Goal: Transaction & Acquisition: Download file/media

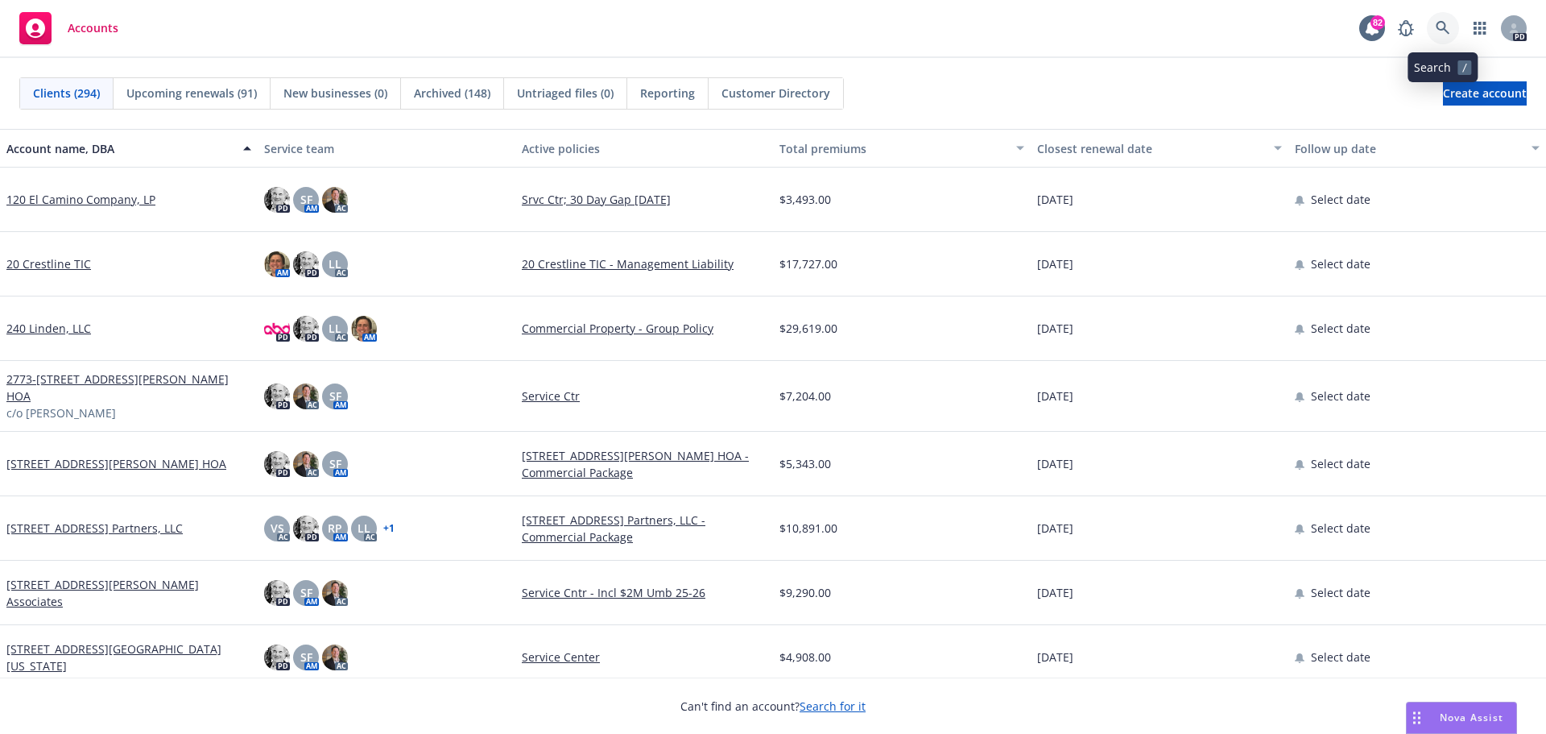
click at [1444, 20] on link at bounding box center [1443, 28] width 32 height 32
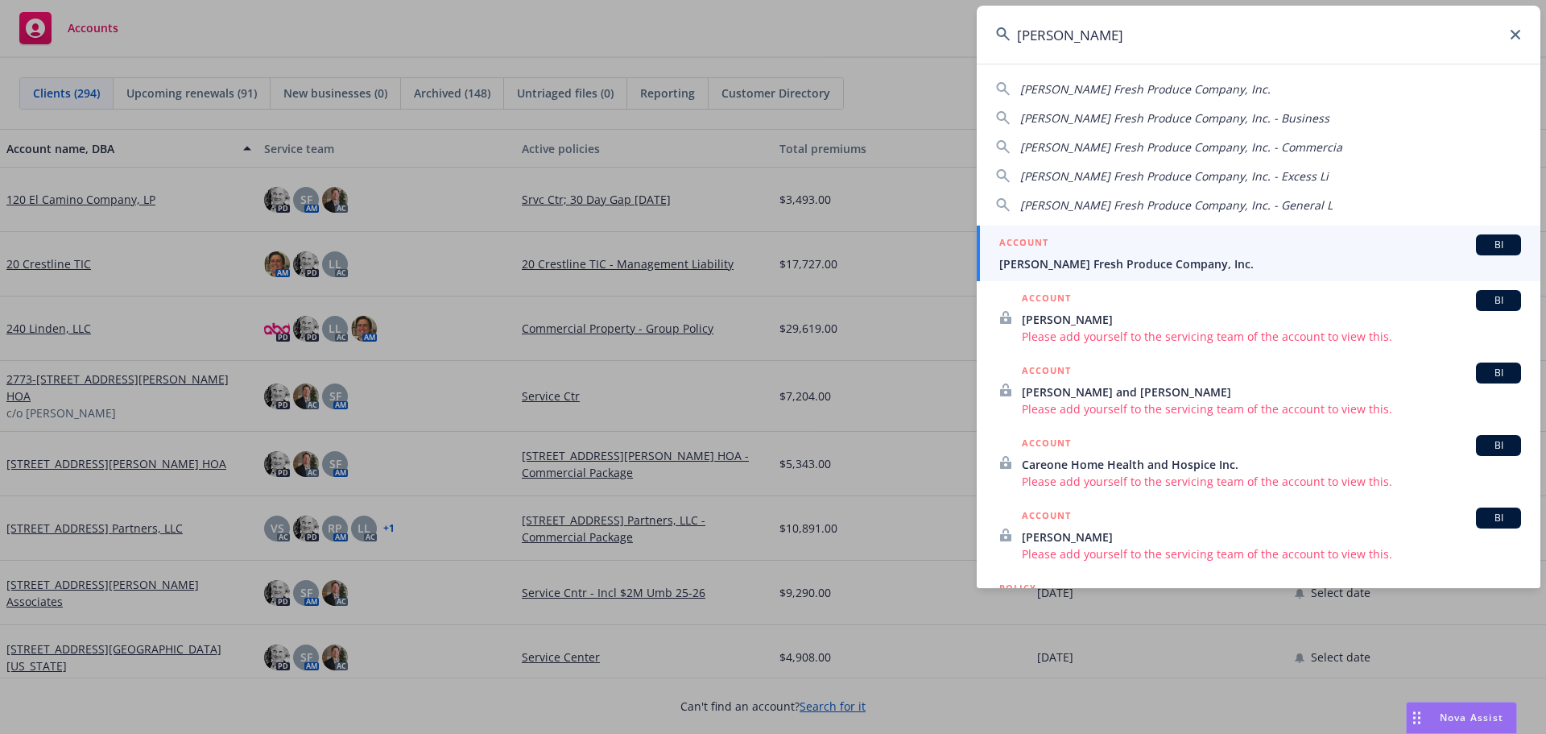
type input "[PERSON_NAME]"
click at [1057, 253] on div "ACCOUNT BI" at bounding box center [1261, 244] width 522 height 21
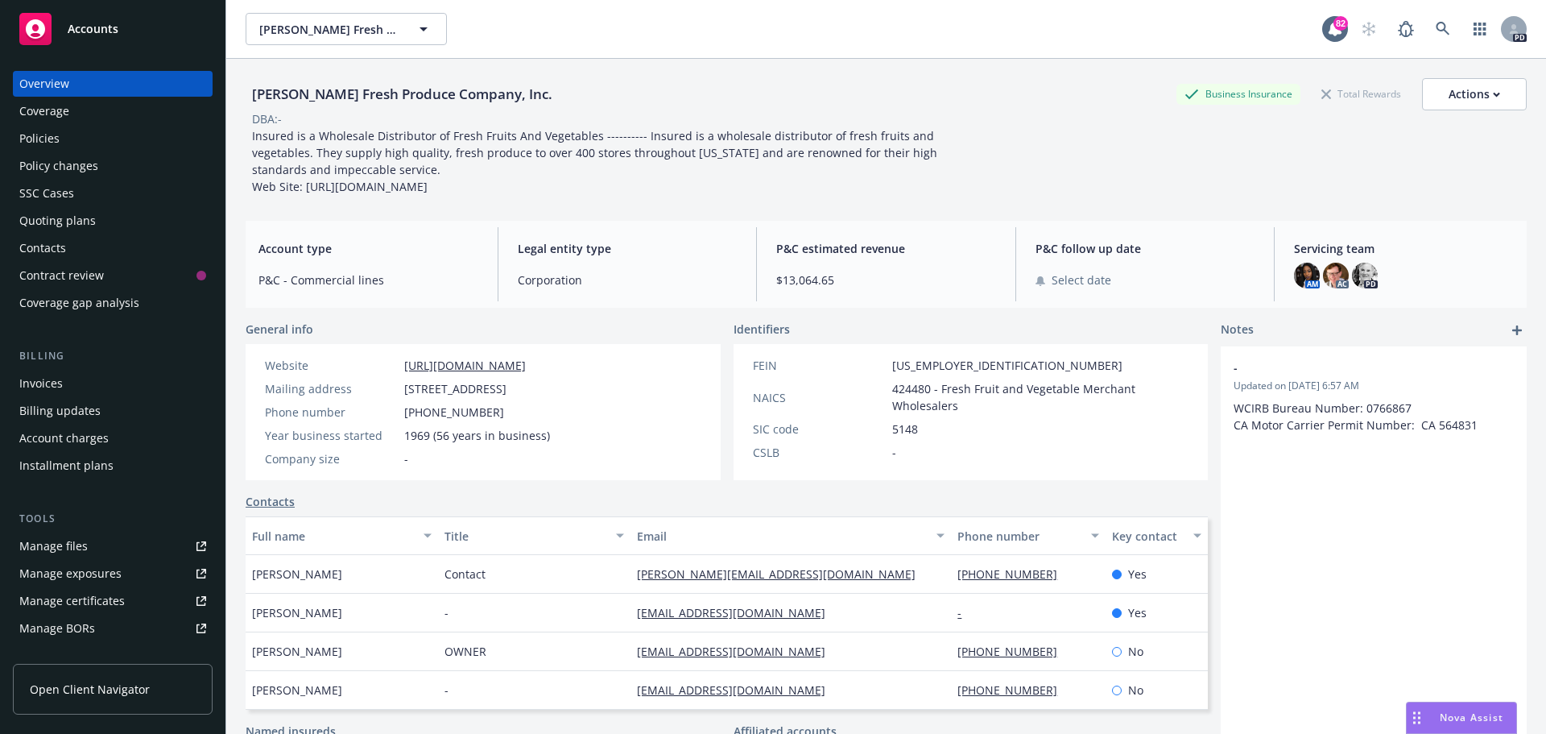
click at [48, 136] on div "Policies" at bounding box center [39, 139] width 40 height 26
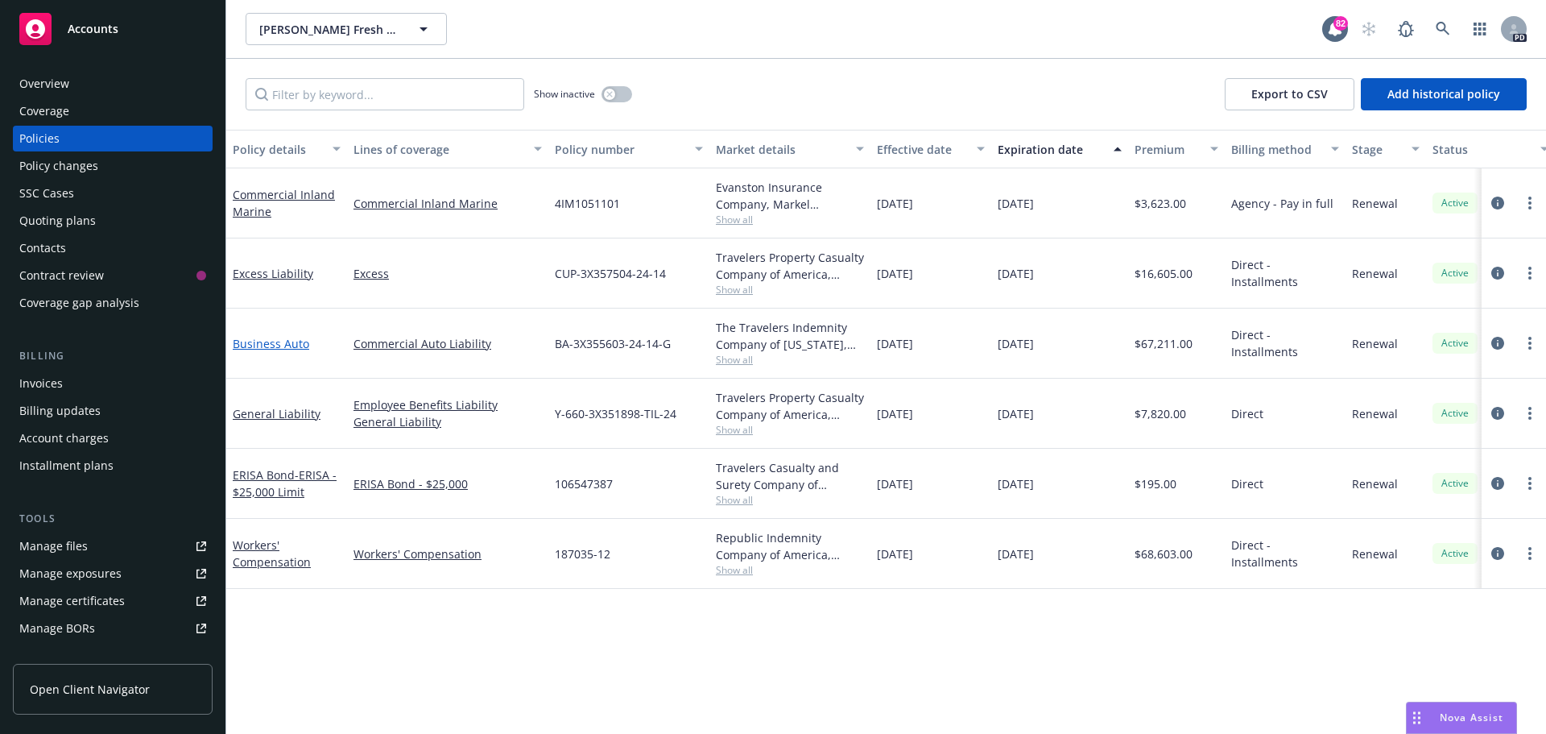
click at [262, 343] on link "Business Auto" at bounding box center [271, 343] width 77 height 15
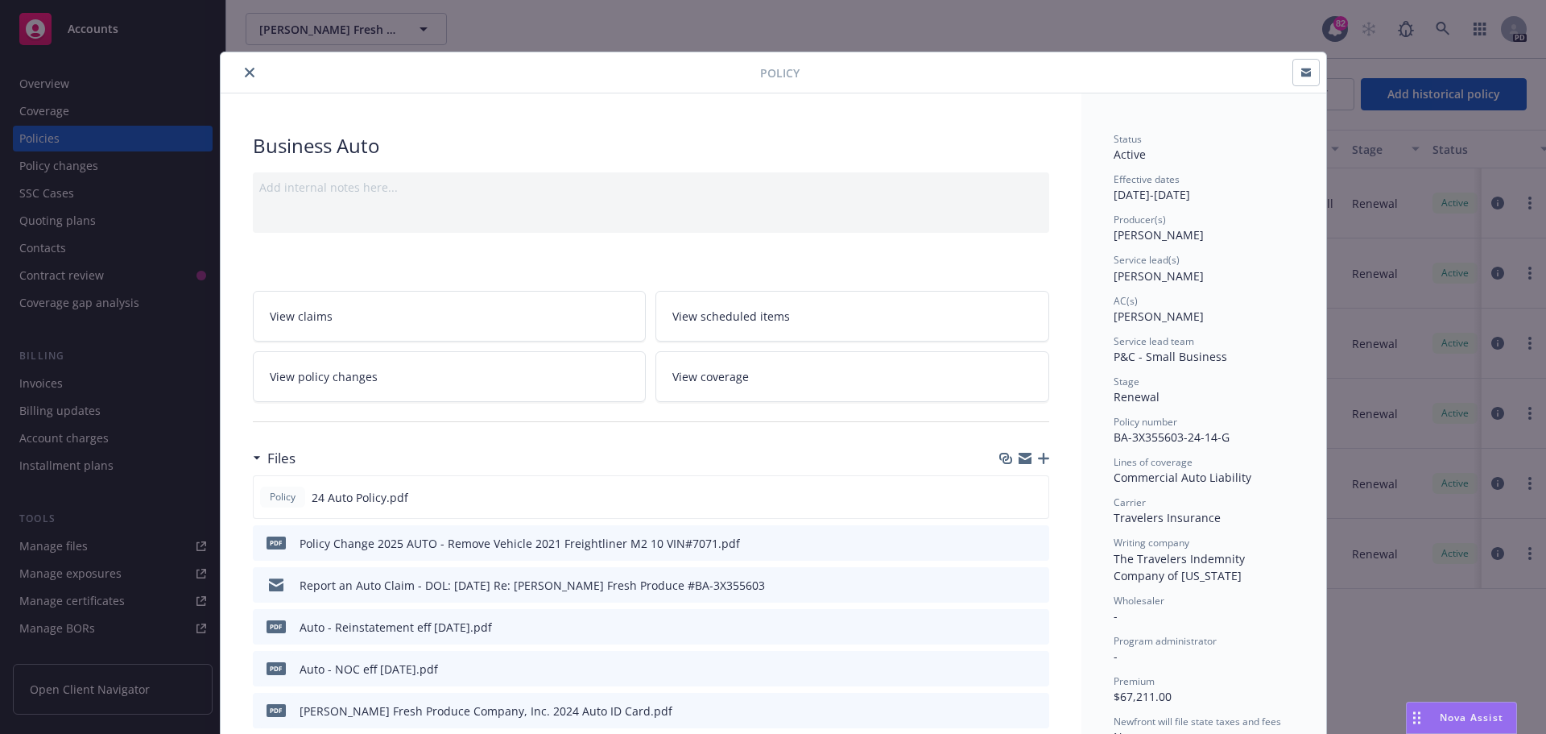
click at [271, 543] on span "pdf" at bounding box center [276, 542] width 19 height 12
click at [320, 549] on div "Policy Change 2025 AUTO - Remove Vehicle 2021 Freightliner M2 10 VIN#7071.pdf" at bounding box center [520, 543] width 441 height 17
click at [1001, 541] on icon "download file" at bounding box center [1007, 542] width 13 height 13
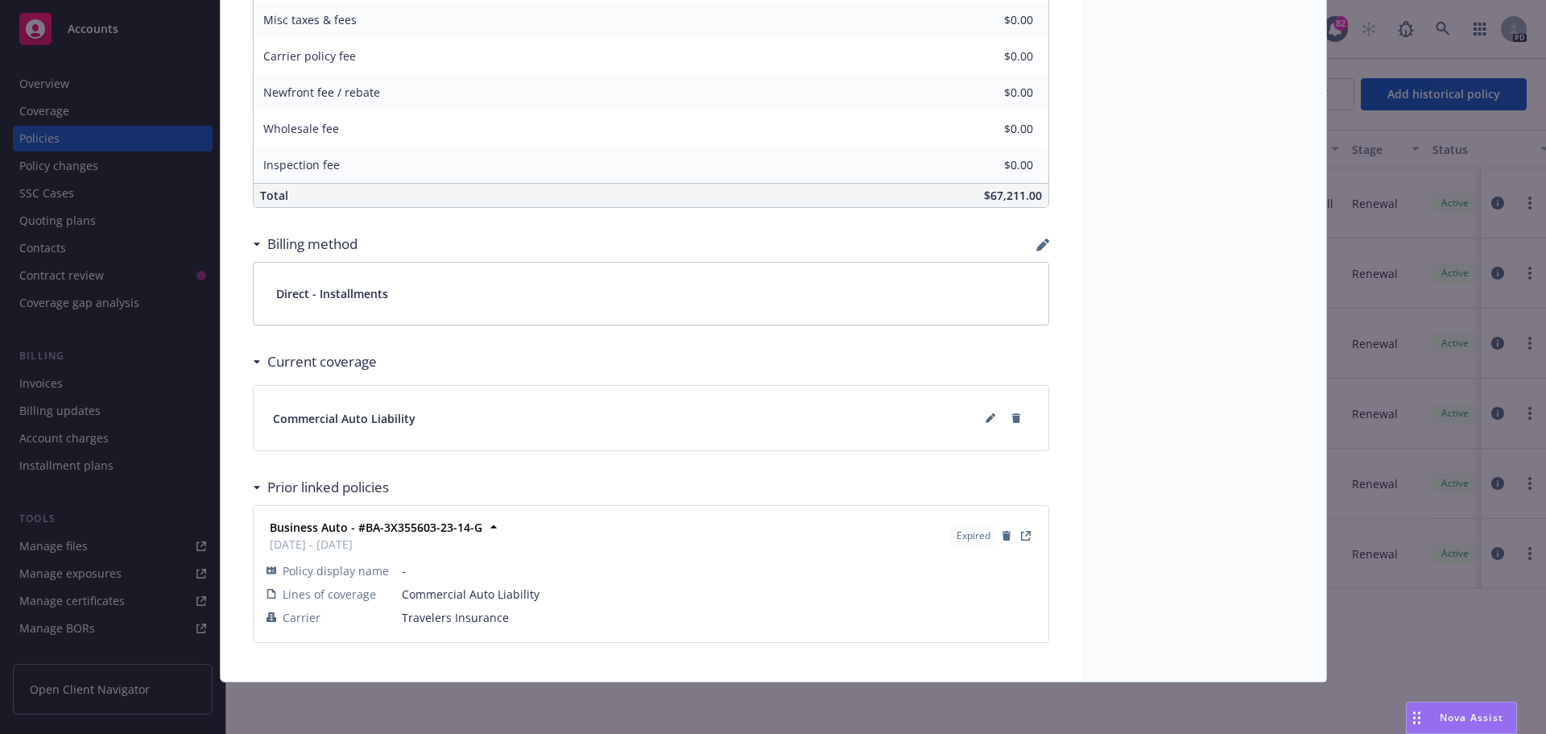
scroll to position [920, 0]
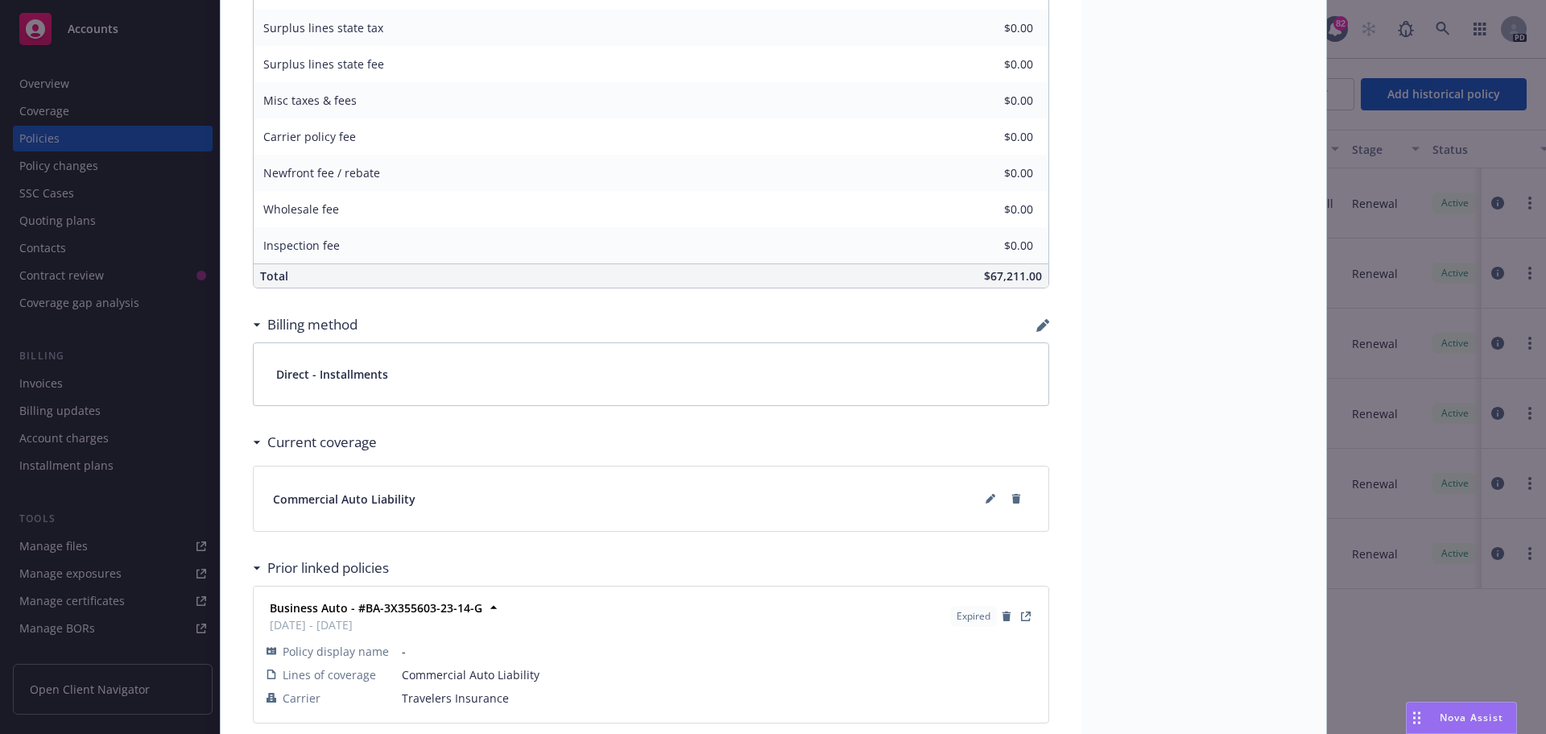
click at [261, 565] on div "Prior linked policies" at bounding box center [325, 567] width 128 height 21
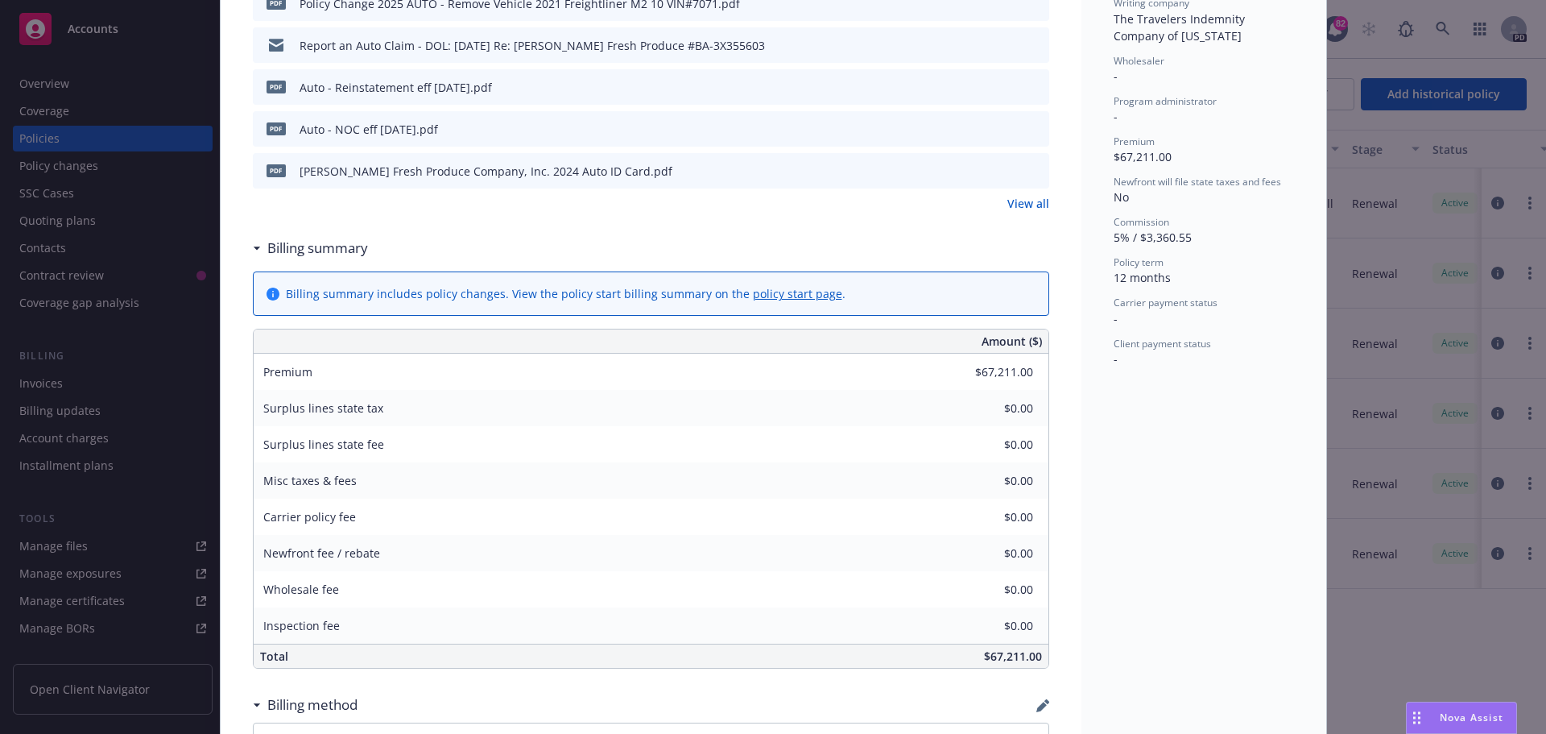
scroll to position [460, 0]
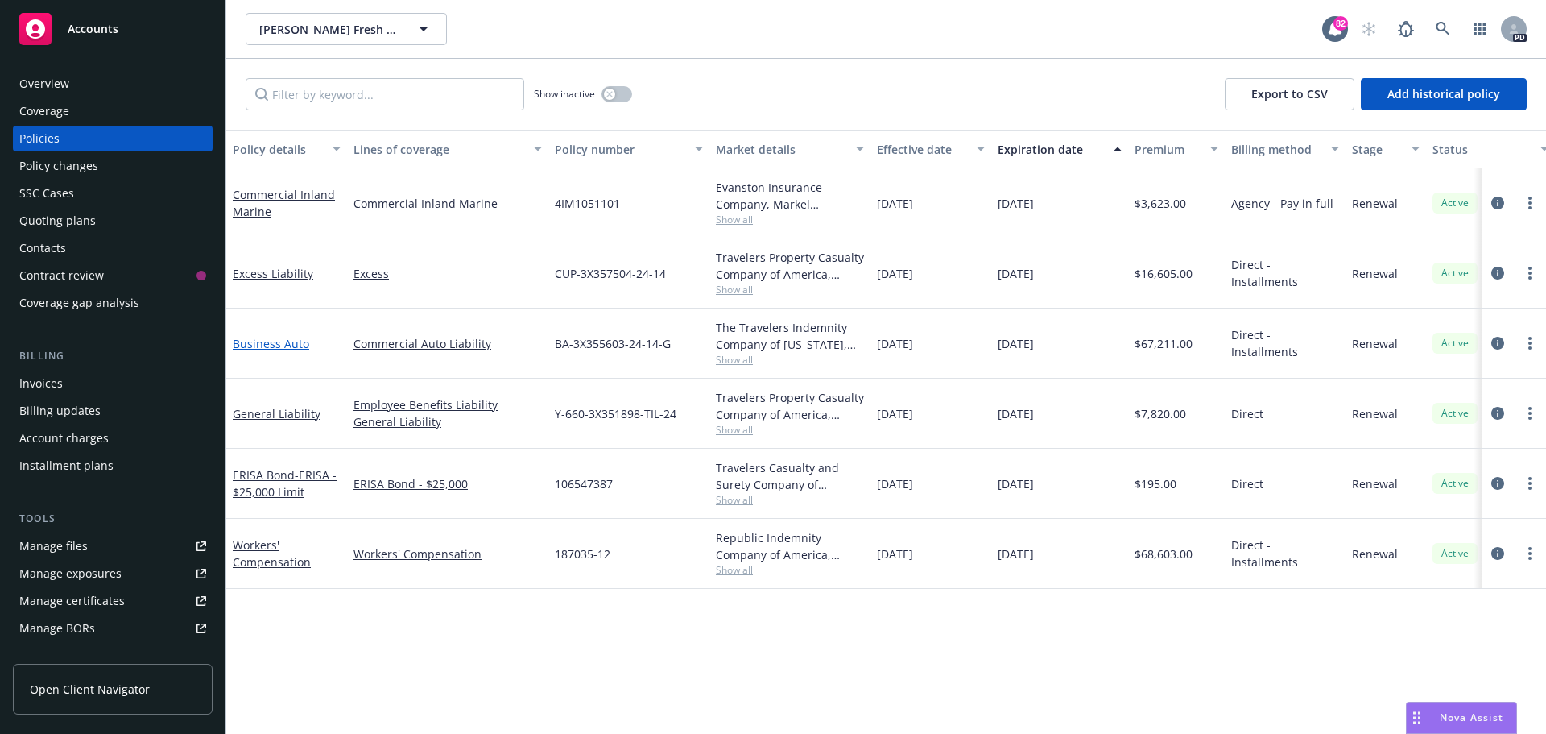
click at [275, 347] on link "Business Auto" at bounding box center [271, 343] width 77 height 15
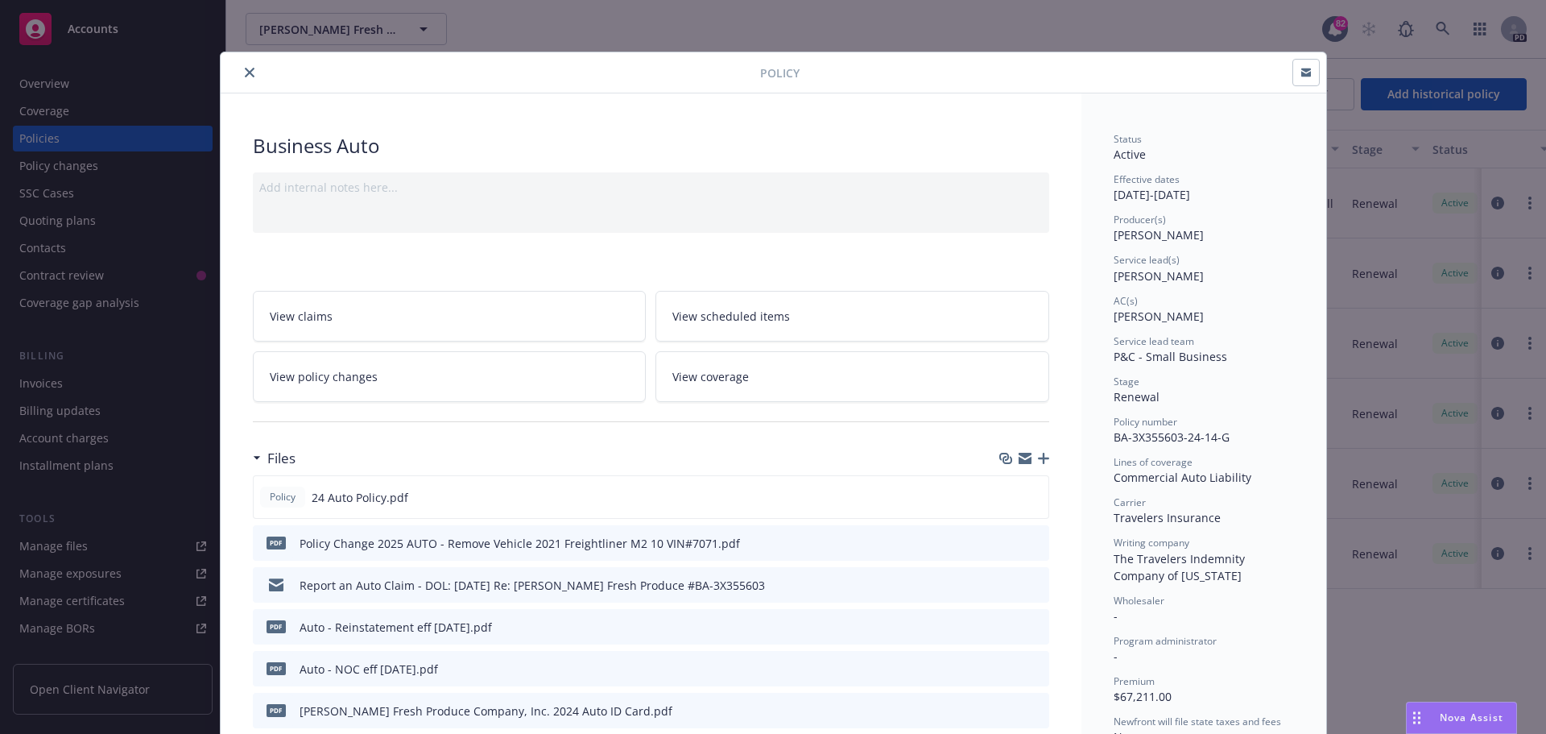
scroll to position [48, 0]
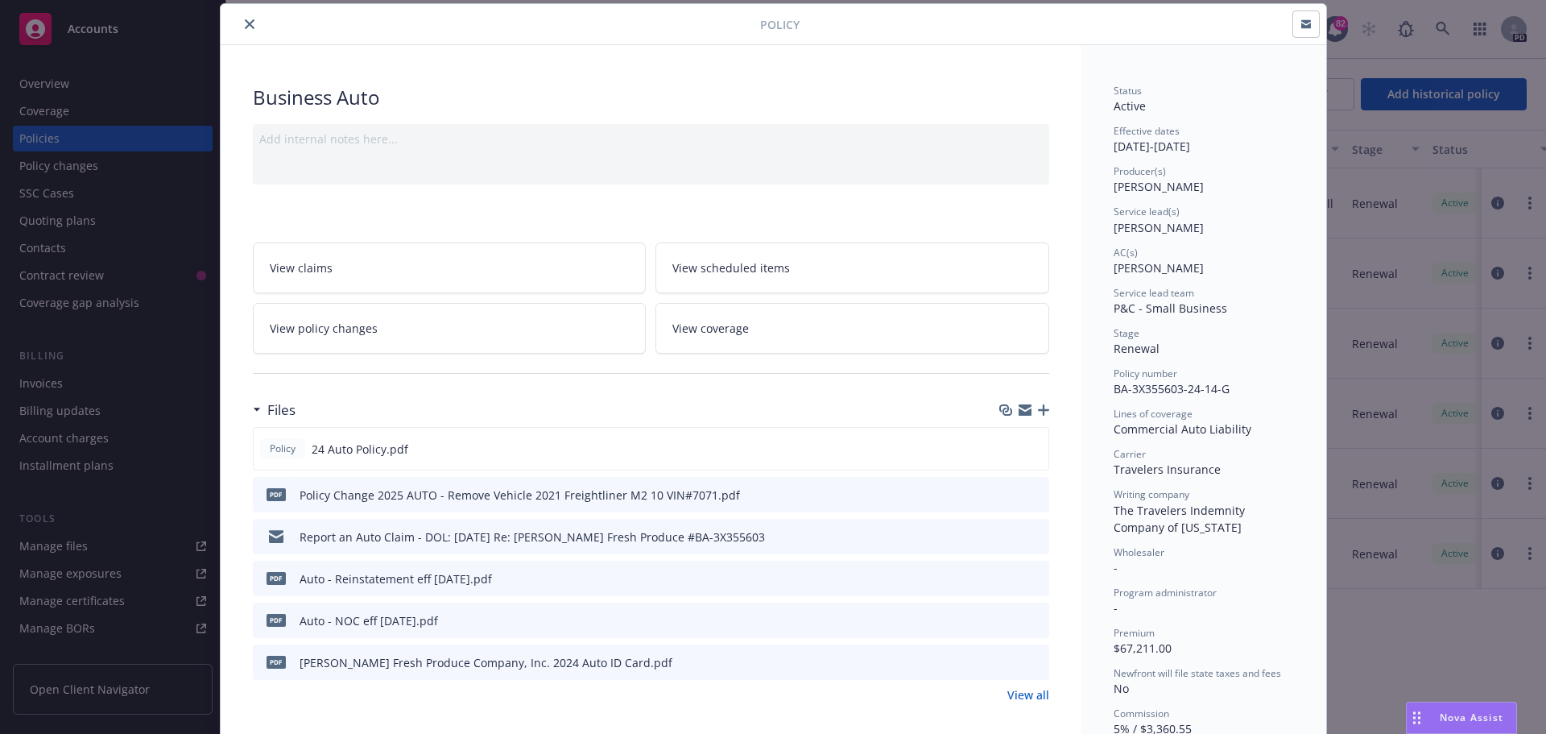
click at [253, 410] on icon at bounding box center [257, 410] width 8 height 4
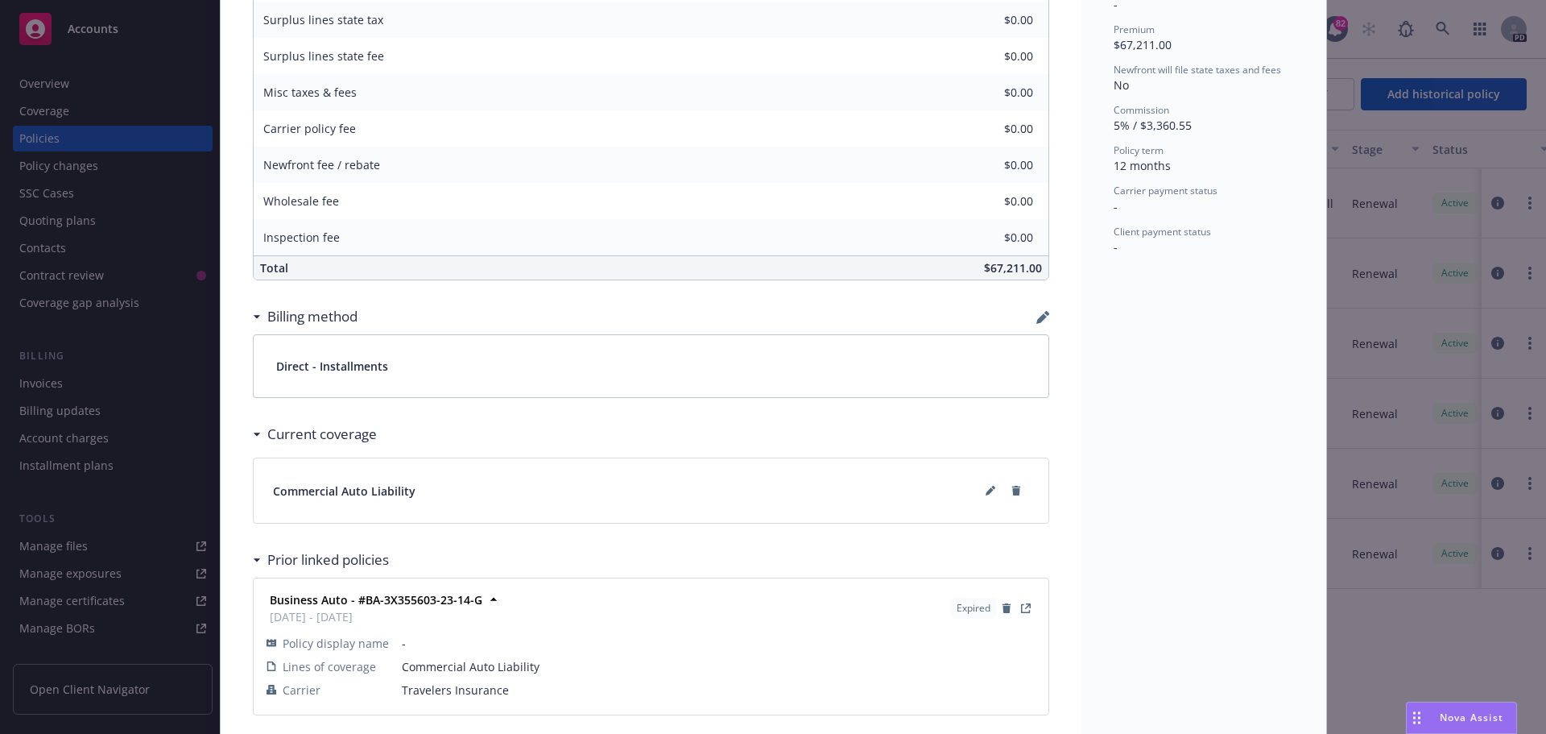
scroll to position [693, 0]
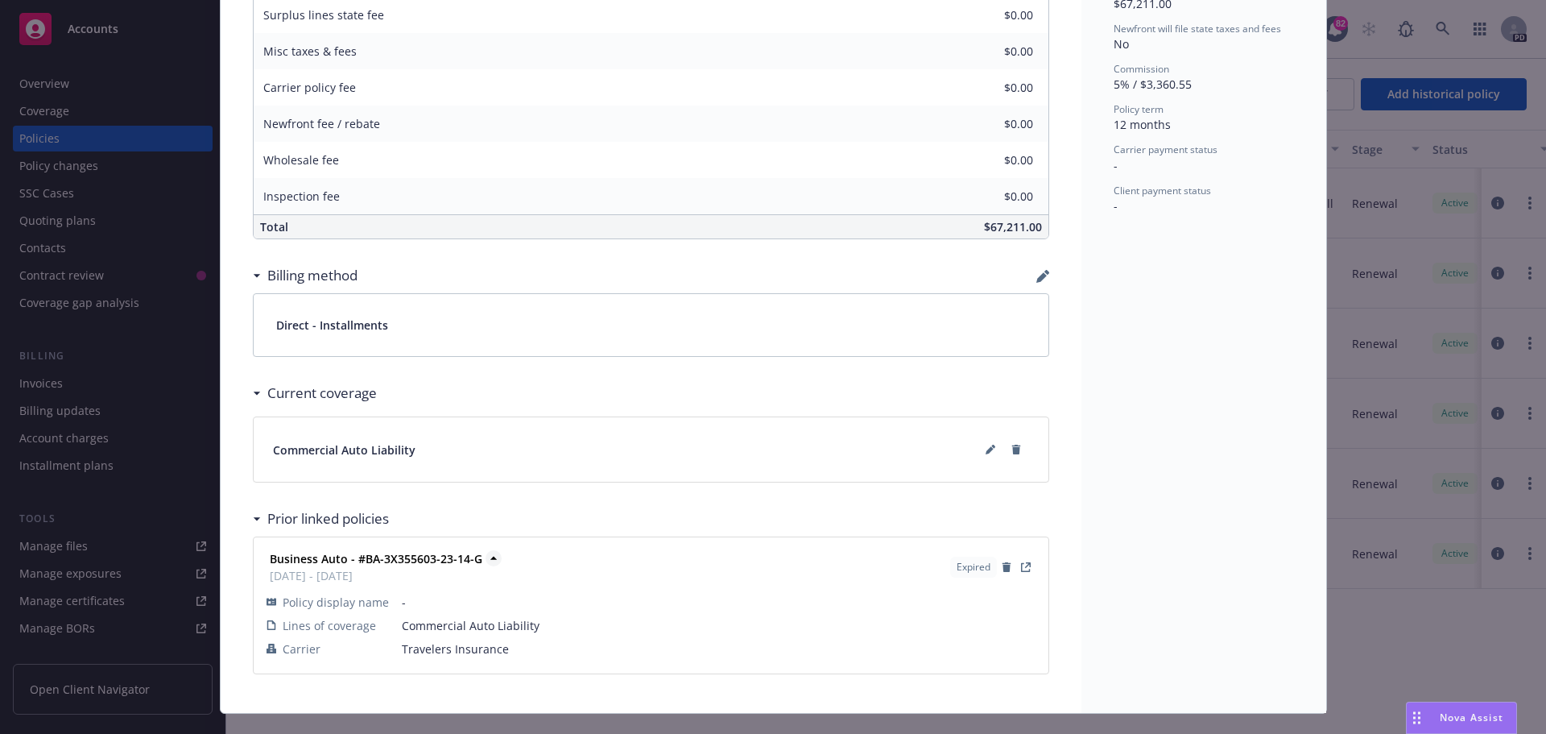
click at [333, 561] on strong "Business Auto - #BA-3X355603-23-14-G" at bounding box center [376, 558] width 213 height 15
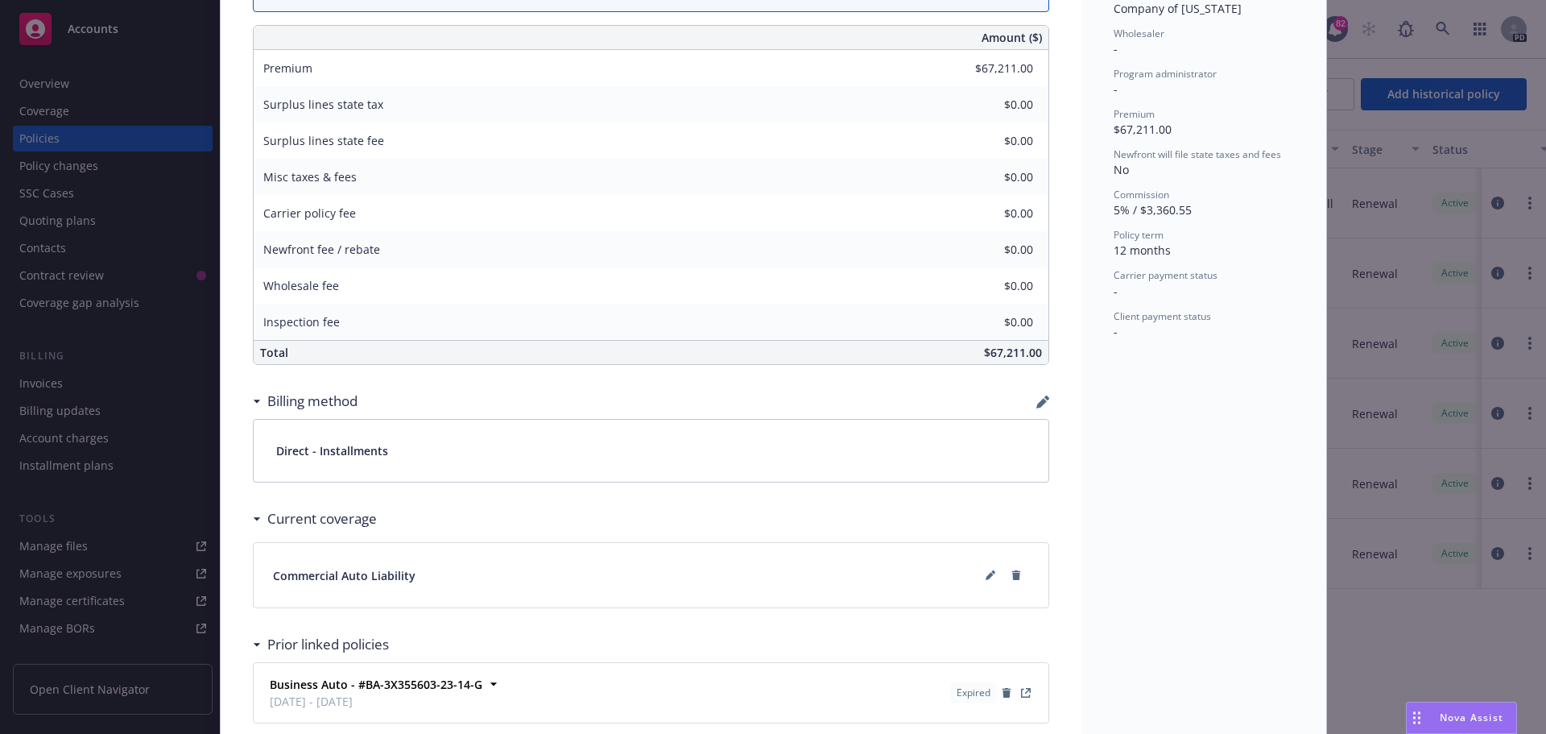
scroll to position [648, 0]
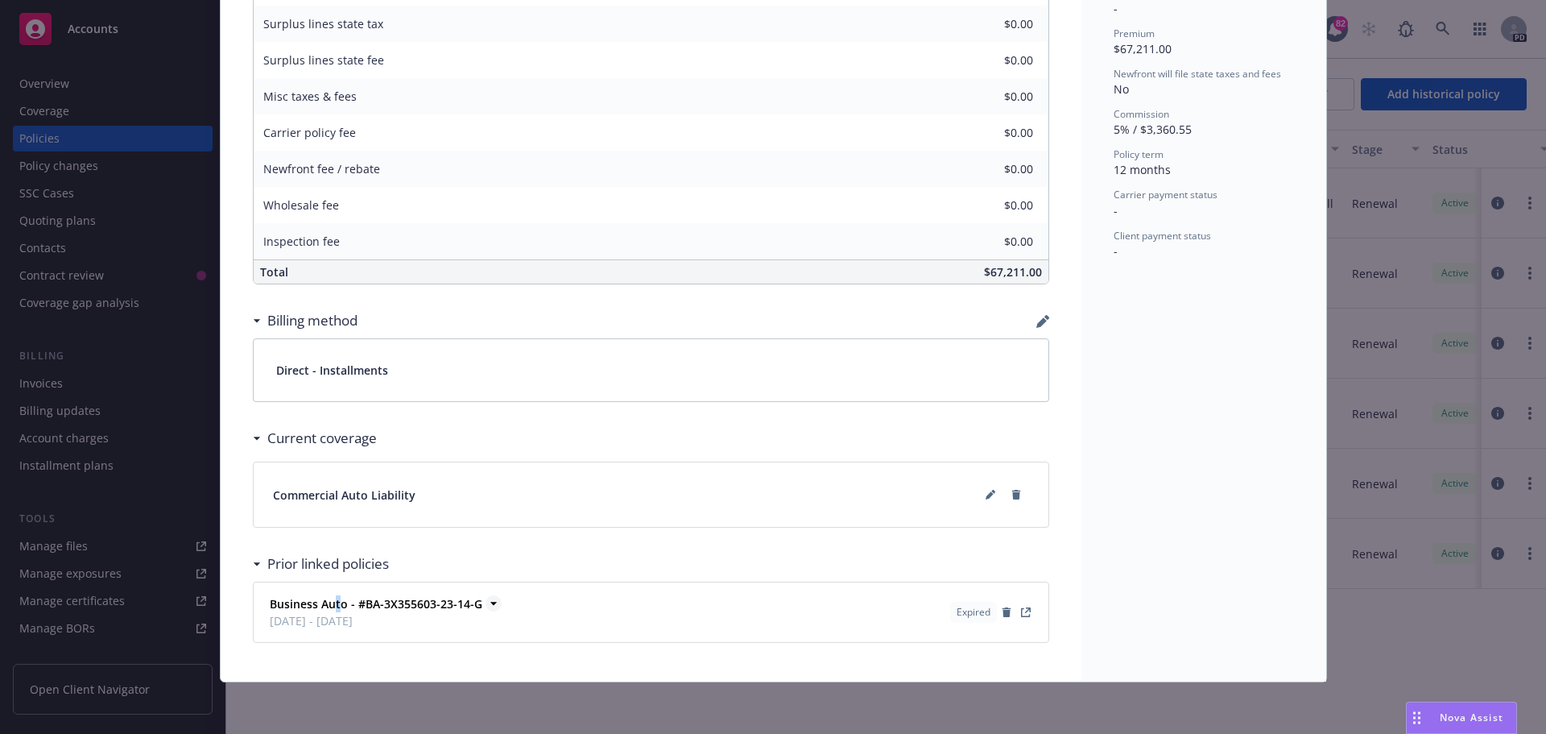
click at [330, 606] on strong "Business Auto - #BA-3X355603-23-14-G" at bounding box center [376, 603] width 213 height 15
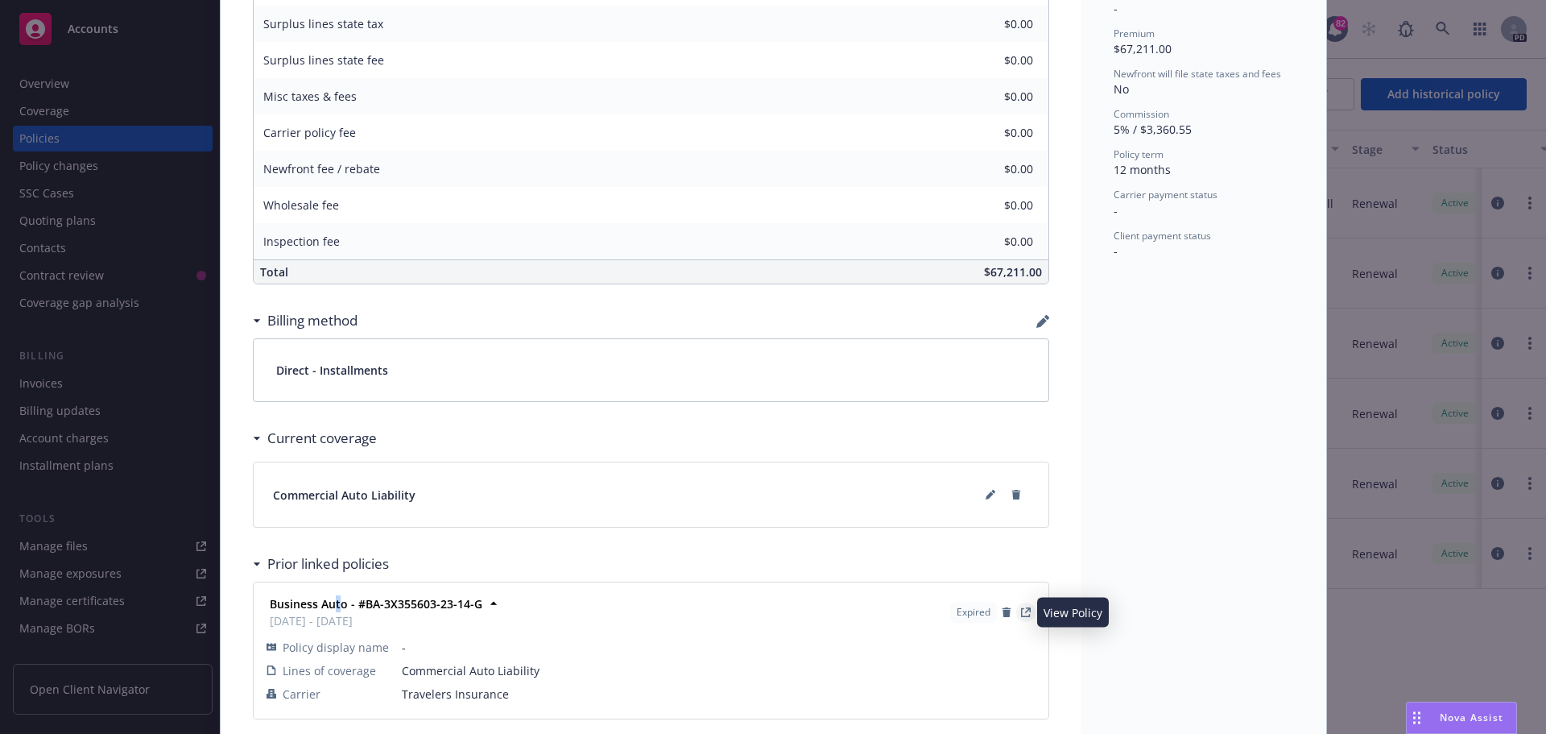
click at [1019, 617] on link "View Policy" at bounding box center [1025, 611] width 19 height 19
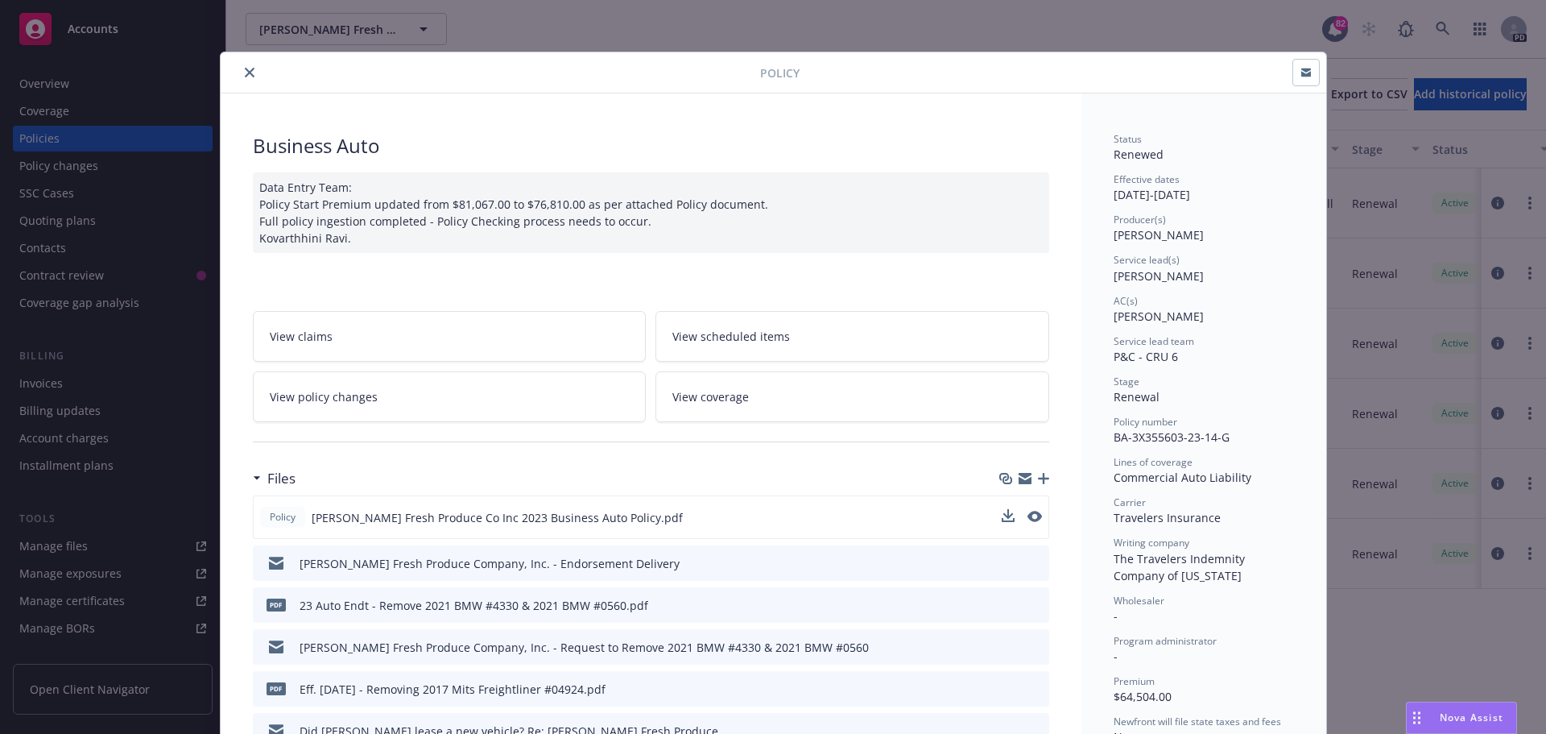
scroll to position [81, 0]
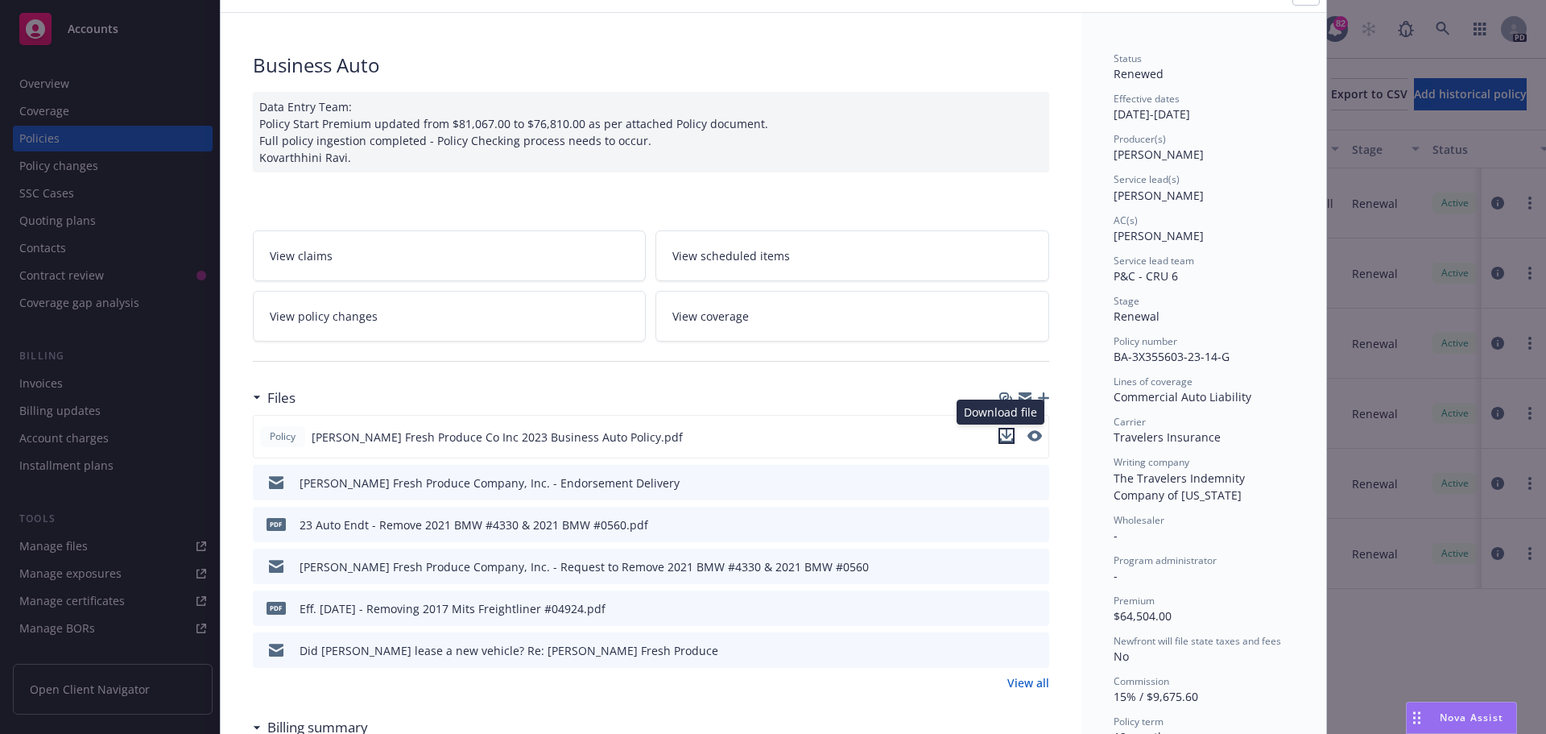
click at [1000, 437] on icon "download file" at bounding box center [1006, 435] width 13 height 13
